Goal: Information Seeking & Learning: Understand process/instructions

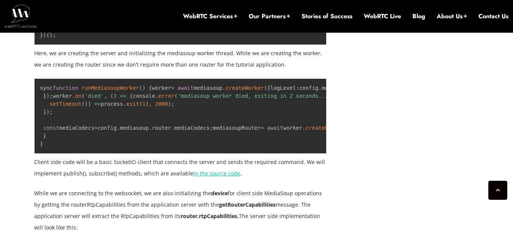
scroll to position [1370, 0]
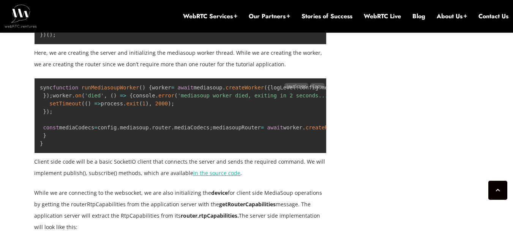
click at [184, 146] on code "sync function runMediasoupWorker ( ) { worker = await mediasoup . createWorker …" at bounding box center [434, 115] width 788 height 62
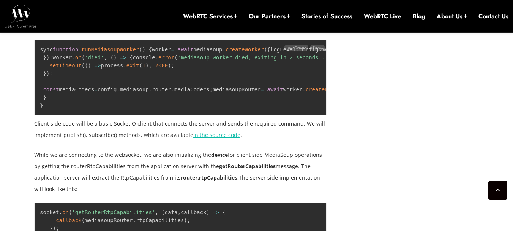
click at [226, 46] on span "createWorker" at bounding box center [245, 49] width 38 height 6
copy span "createWorker"
click at [306, 92] on span "createRouter" at bounding box center [325, 89] width 38 height 6
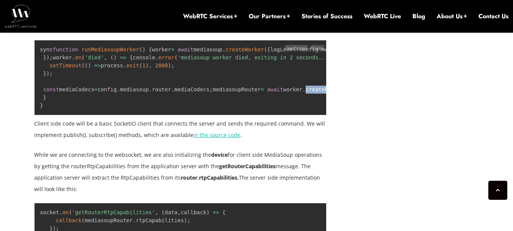
copy span "createRouter"
